Goal: Find specific page/section: Find specific page/section

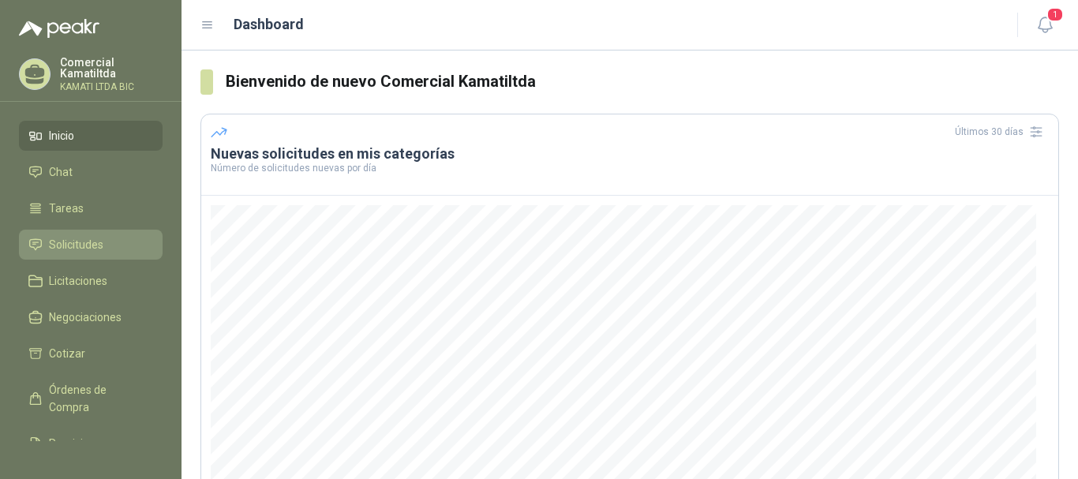
click at [115, 238] on li "Solicitudes" at bounding box center [90, 244] width 125 height 17
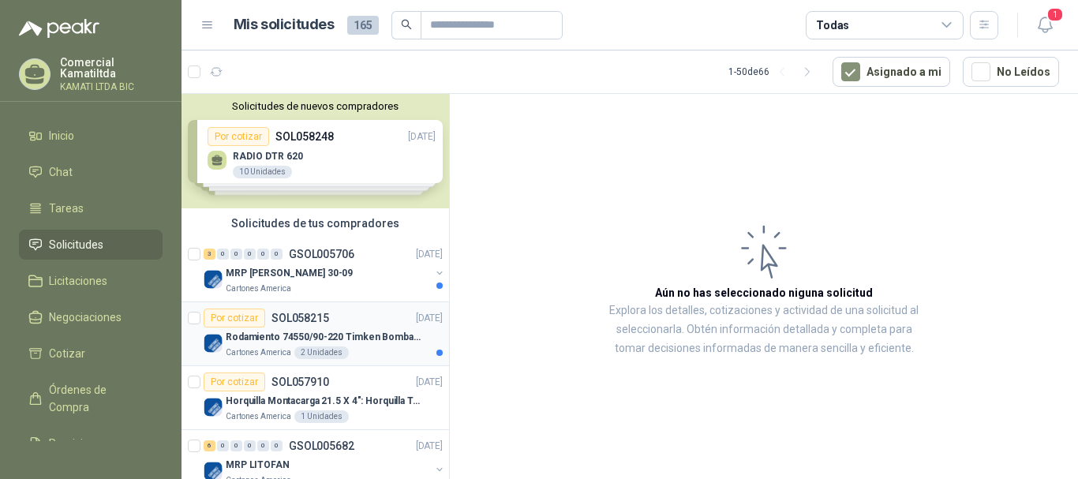
click at [381, 345] on div "Rodamiento 74550/90-220 Timken BombaVG40" at bounding box center [334, 337] width 217 height 19
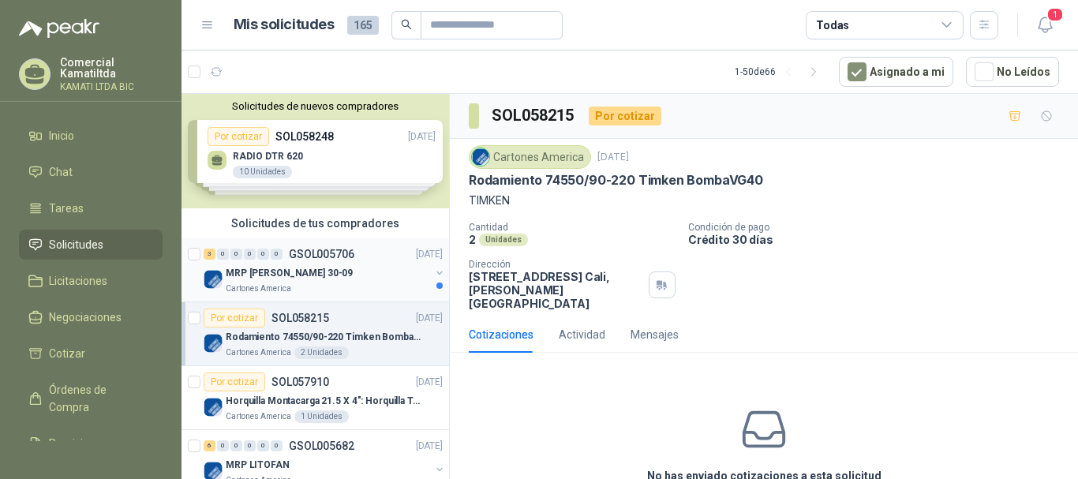
drag, startPoint x: 298, startPoint y: 275, endPoint x: 297, endPoint y: 265, distance: 9.6
click at [298, 274] on p "MRP [PERSON_NAME] 30-09" at bounding box center [289, 273] width 127 height 15
